Goal: Information Seeking & Learning: Learn about a topic

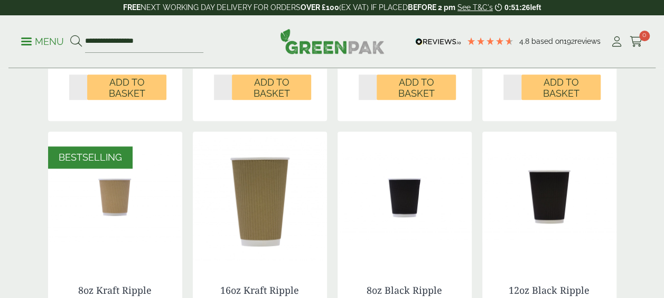
scroll to position [478, 0]
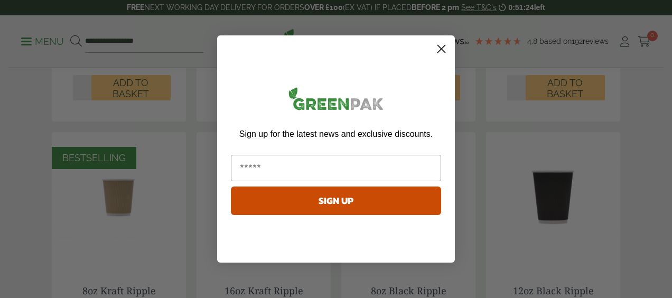
click at [443, 46] on circle "Close dialog" at bounding box center [441, 48] width 17 height 17
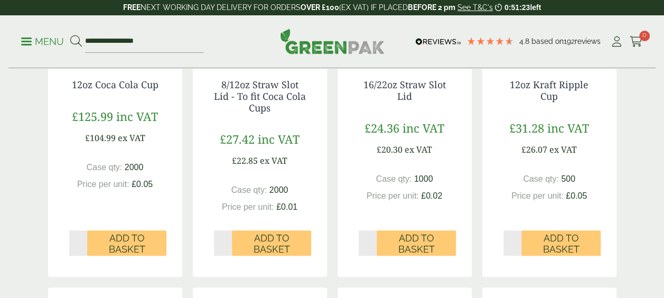
scroll to position [173, 0]
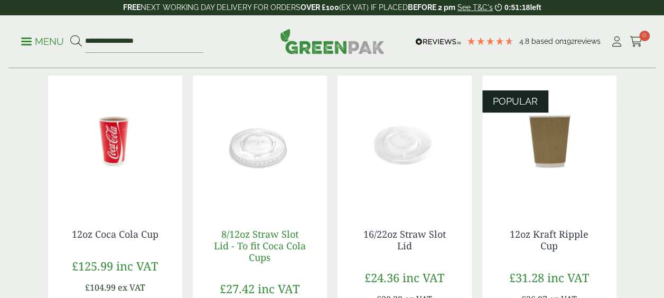
click at [258, 243] on link "8/12oz Straw Slot Lid - To fit Coca Cola Cups" at bounding box center [260, 245] width 92 height 35
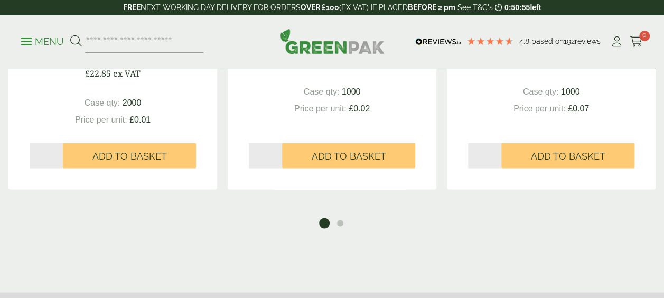
scroll to position [931, 0]
click at [340, 220] on button "2" at bounding box center [340, 222] width 11 height 11
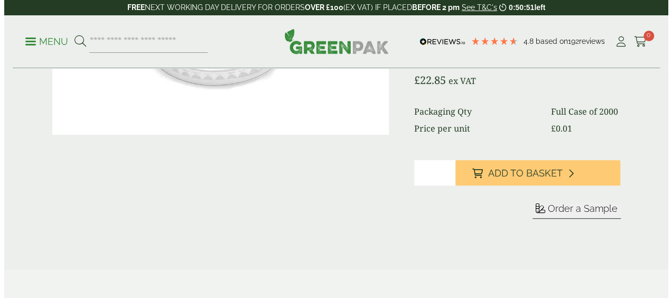
scroll to position [174, 0]
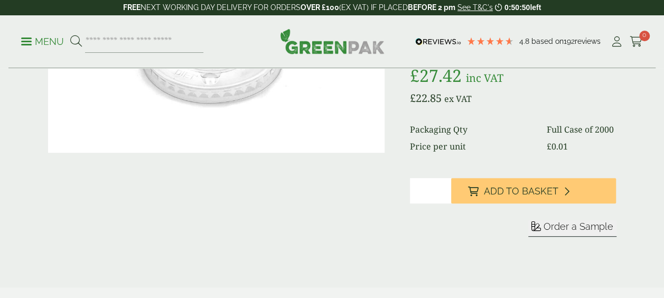
click at [23, 40] on p "Menu" at bounding box center [42, 41] width 43 height 13
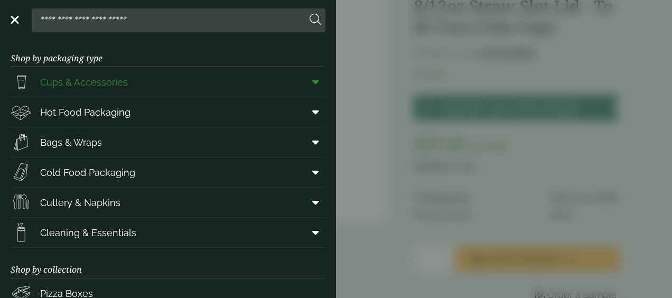
click at [312, 82] on icon at bounding box center [315, 82] width 7 height 11
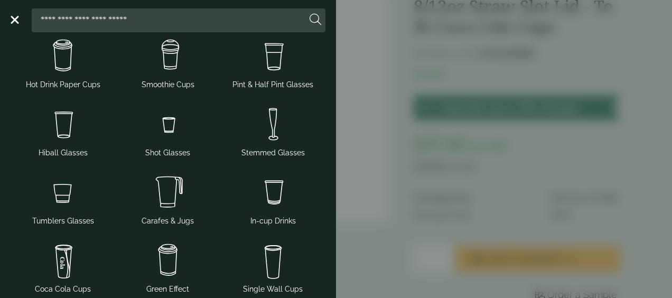
scroll to position [63, 0]
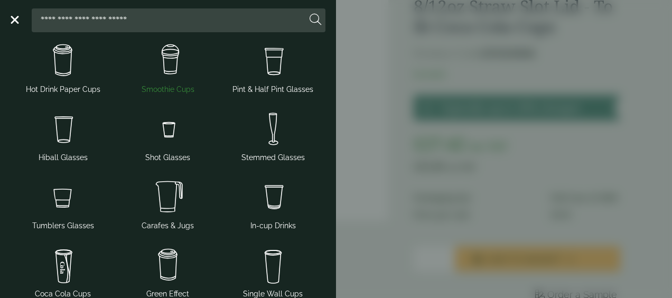
click at [182, 68] on img at bounding box center [168, 61] width 97 height 42
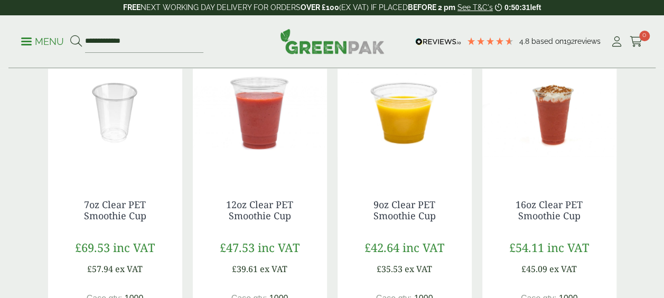
scroll to position [272, 0]
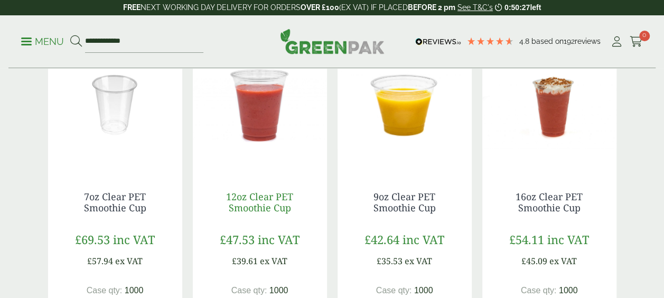
click at [257, 200] on link "12oz Clear PET Smoothie Cup" at bounding box center [259, 202] width 67 height 24
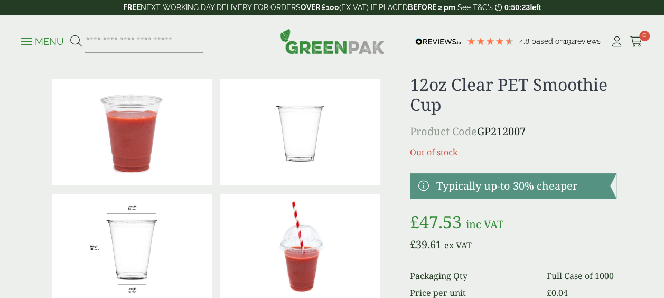
scroll to position [27, 0]
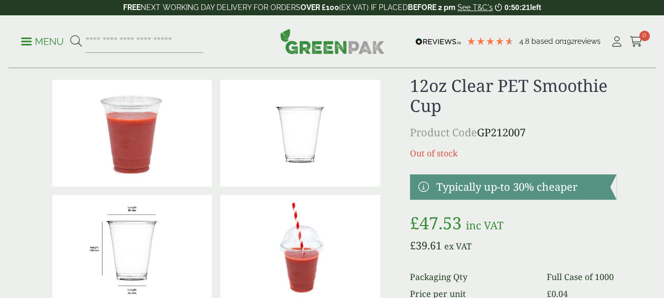
click at [257, 200] on img at bounding box center [300, 248] width 160 height 107
